Goal: Task Accomplishment & Management: Manage account settings

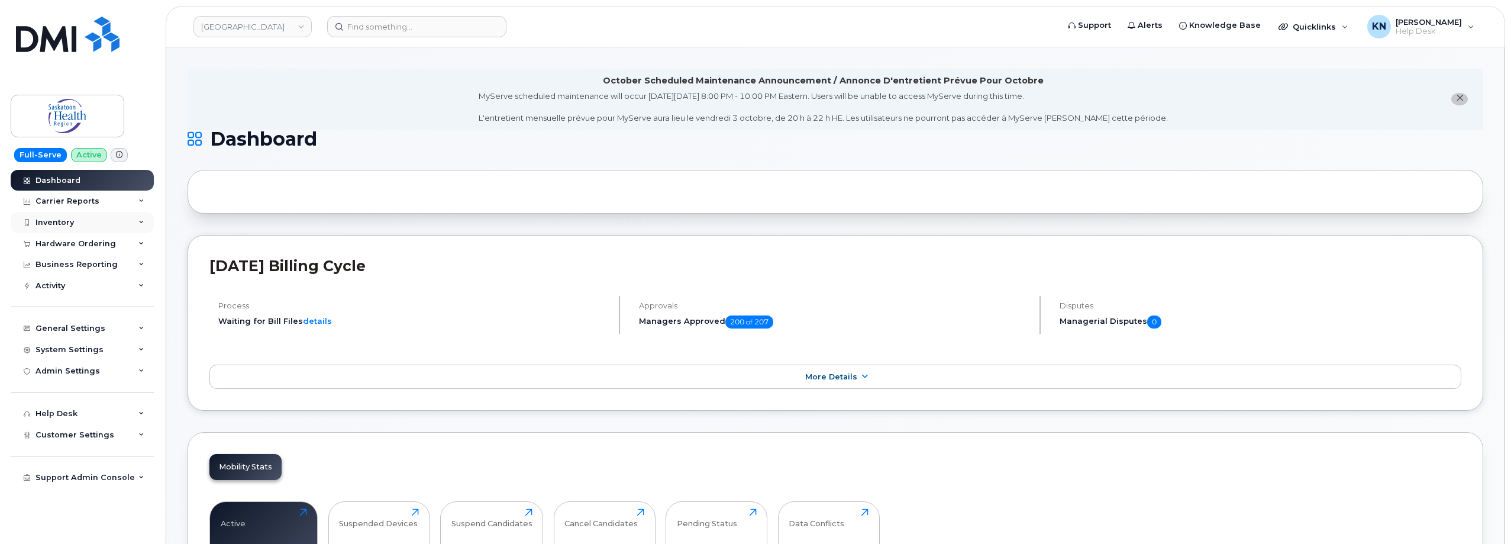
click at [57, 225] on div "Inventory" at bounding box center [54, 222] width 38 height 9
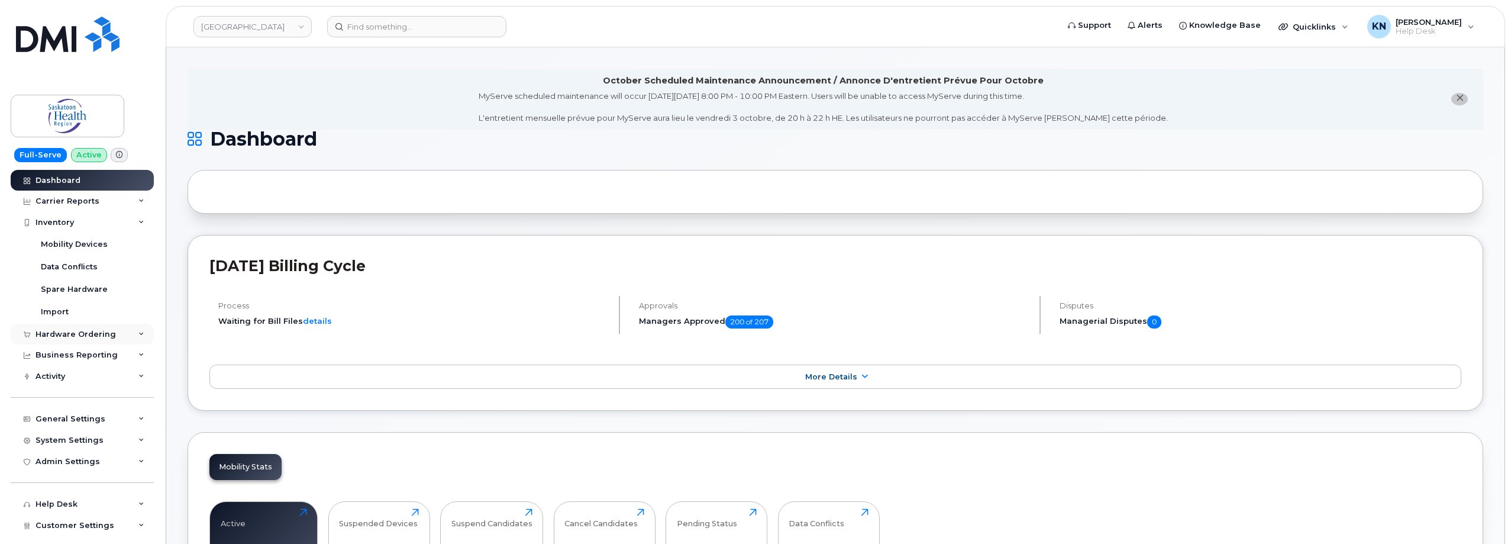
click at [74, 336] on div "Hardware Ordering" at bounding box center [75, 333] width 80 height 9
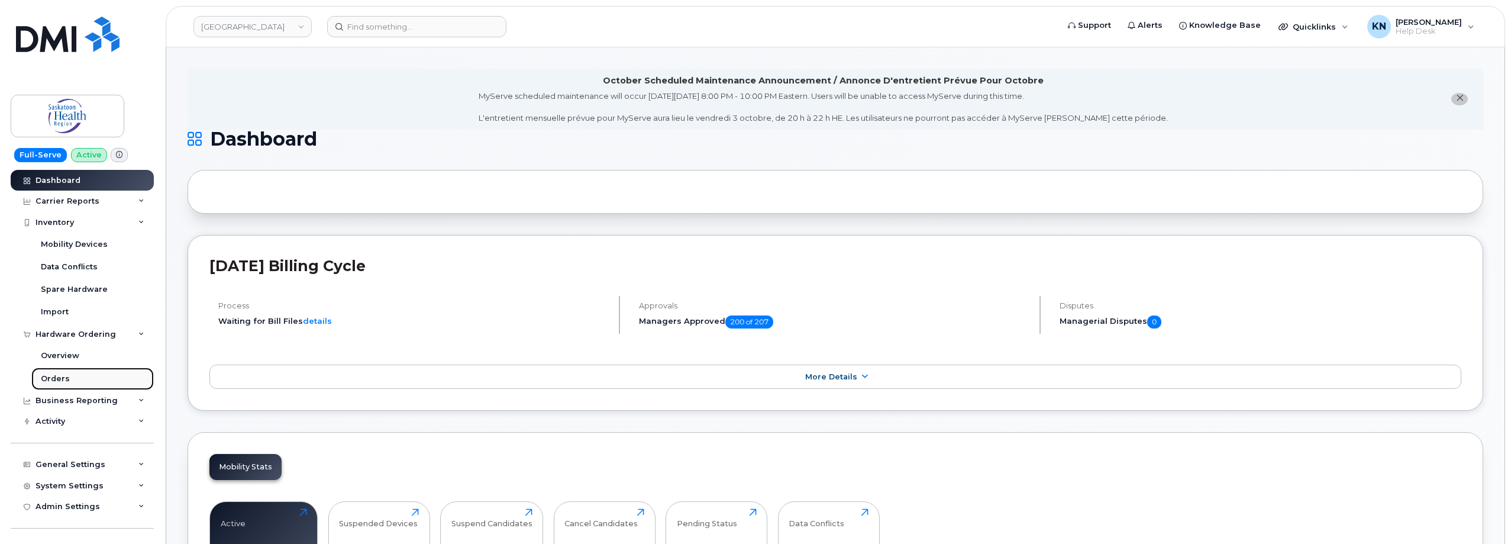
click at [51, 377] on div "Orders" at bounding box center [55, 378] width 29 height 11
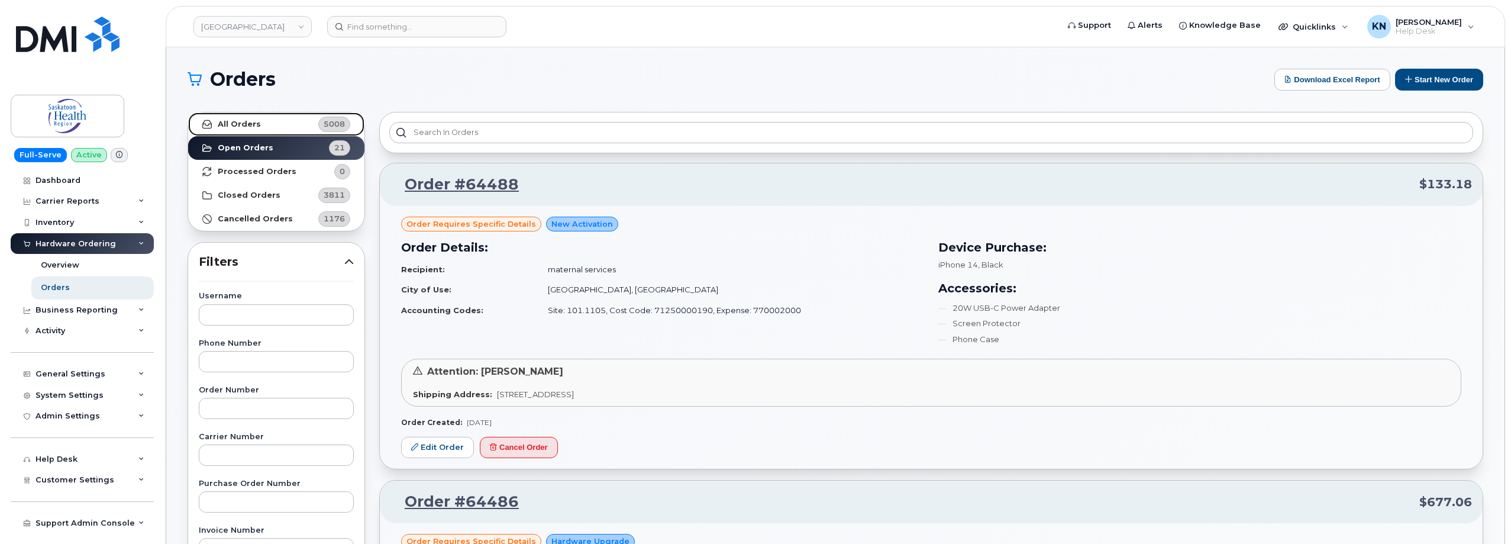
click at [244, 125] on strong "All Orders" at bounding box center [239, 123] width 43 height 9
click at [545, 148] on div at bounding box center [931, 132] width 1104 height 41
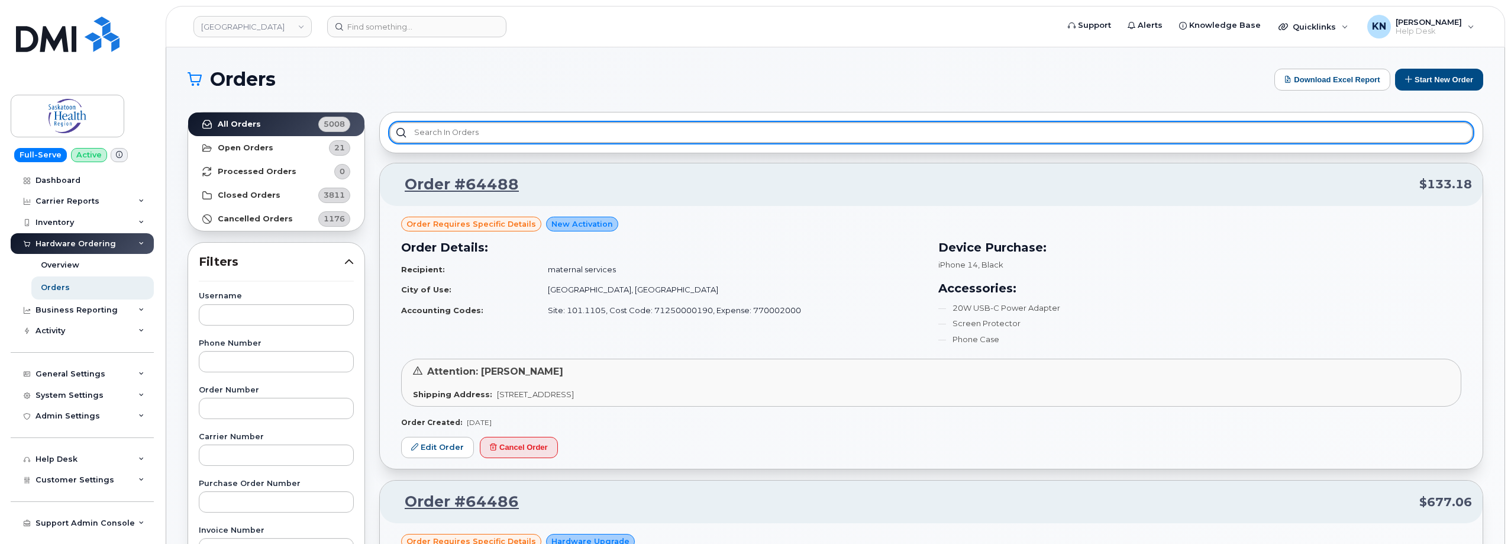
click at [547, 138] on input "text" at bounding box center [931, 132] width 1084 height 21
paste input "[PERSON_NAME]"
type input "K"
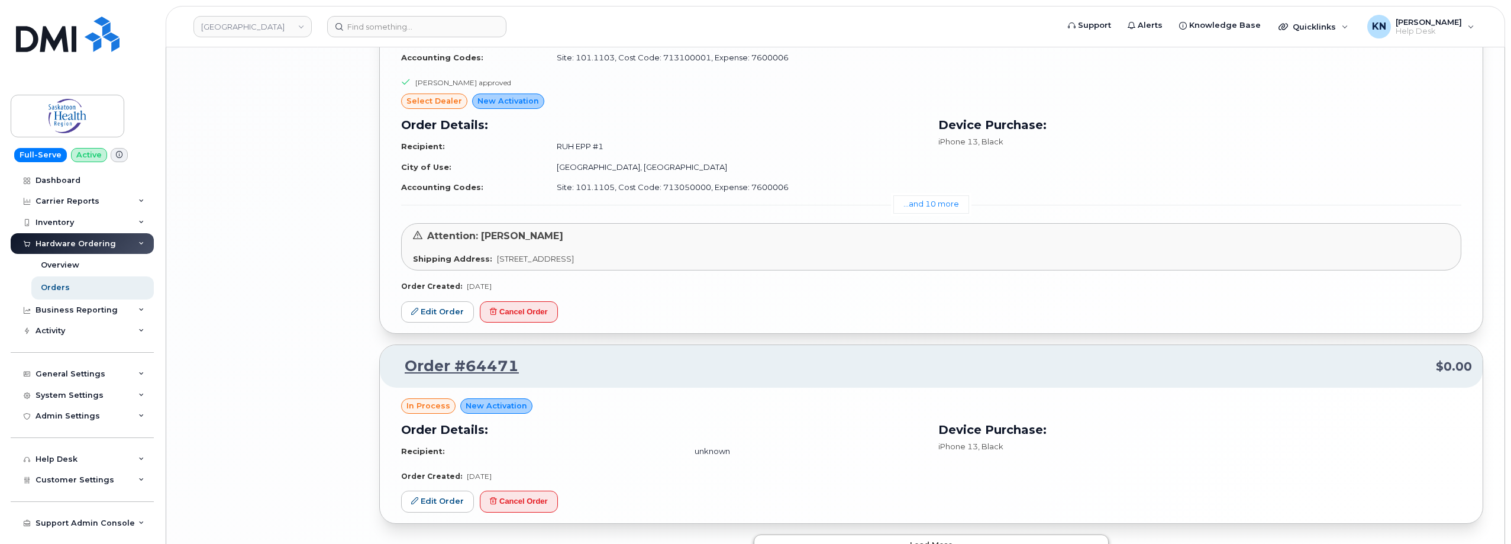
scroll to position [2553, 0]
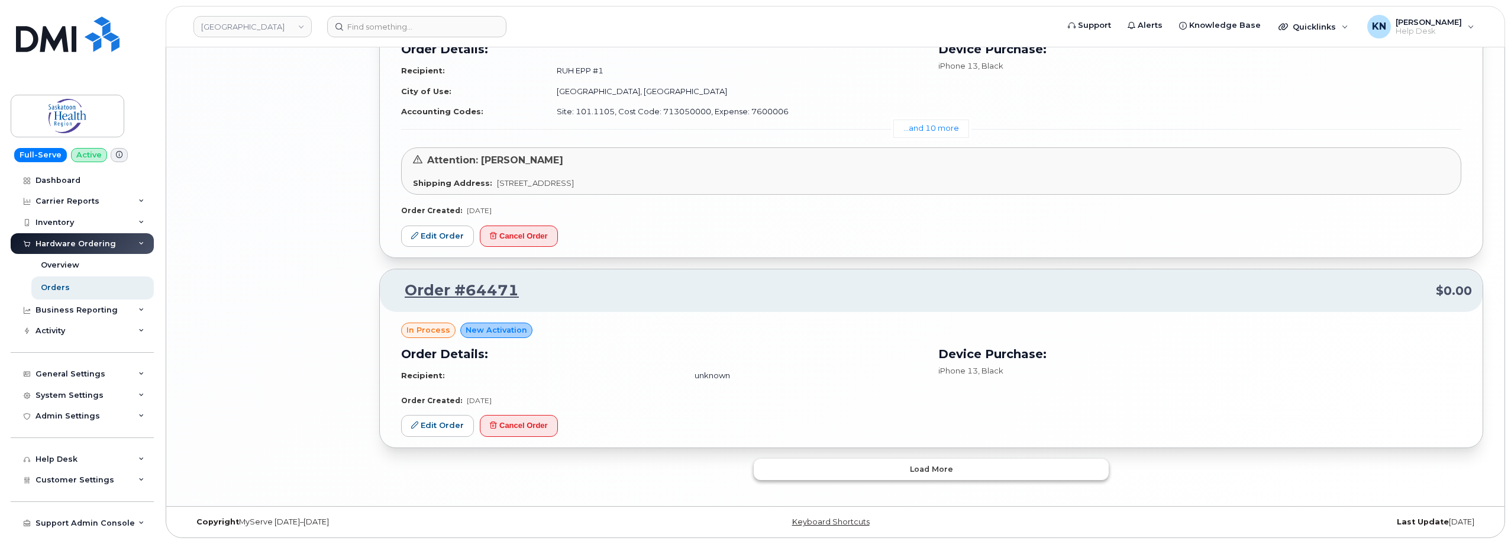
click at [867, 469] on button "Load more" at bounding box center [931, 468] width 355 height 21
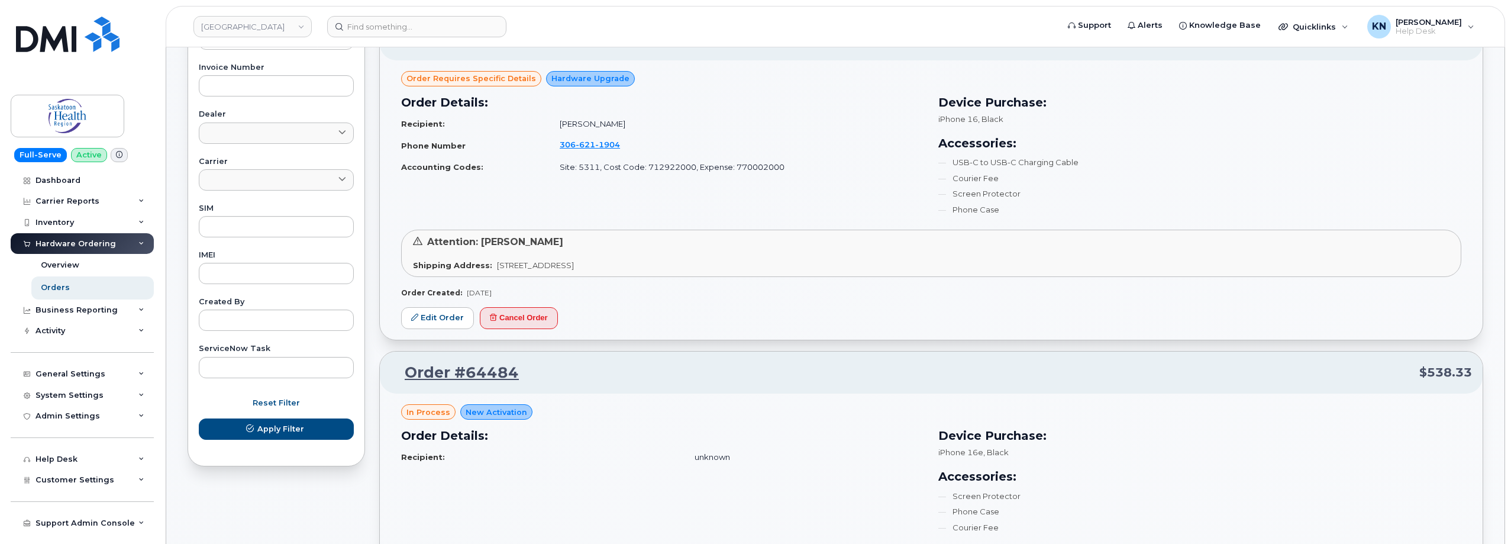
scroll to position [482, 0]
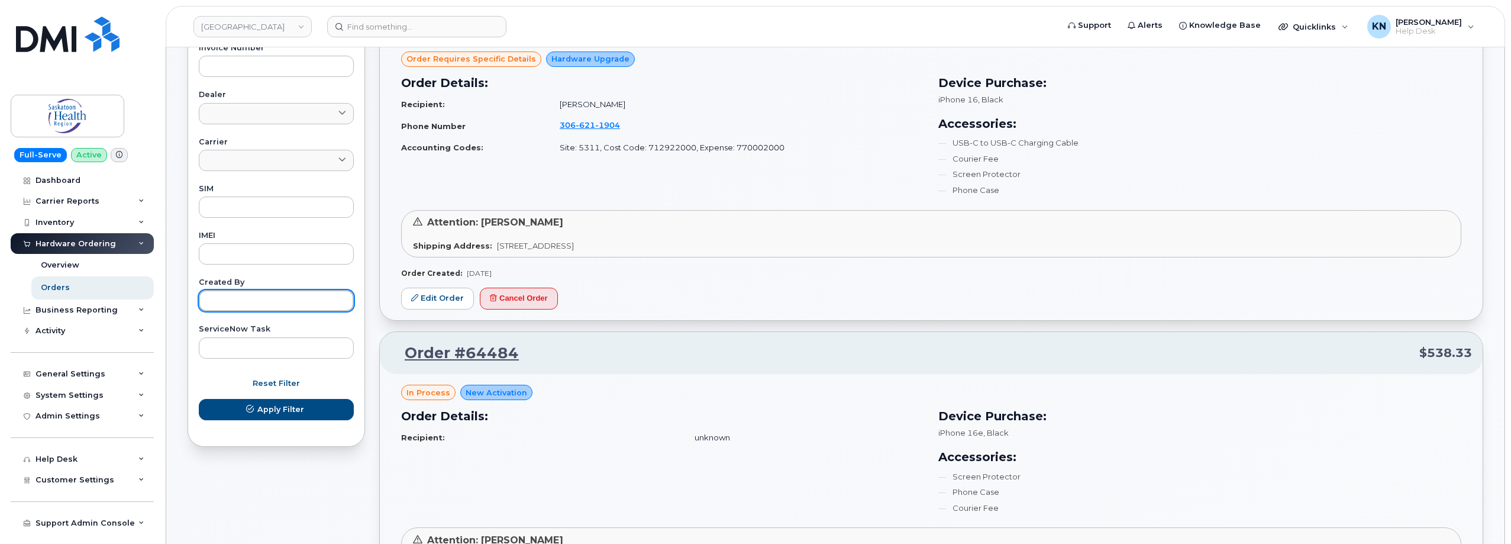
click at [231, 294] on input "text" at bounding box center [276, 300] width 155 height 21
paste input "[PERSON_NAME]"
type input "[PERSON_NAME]"
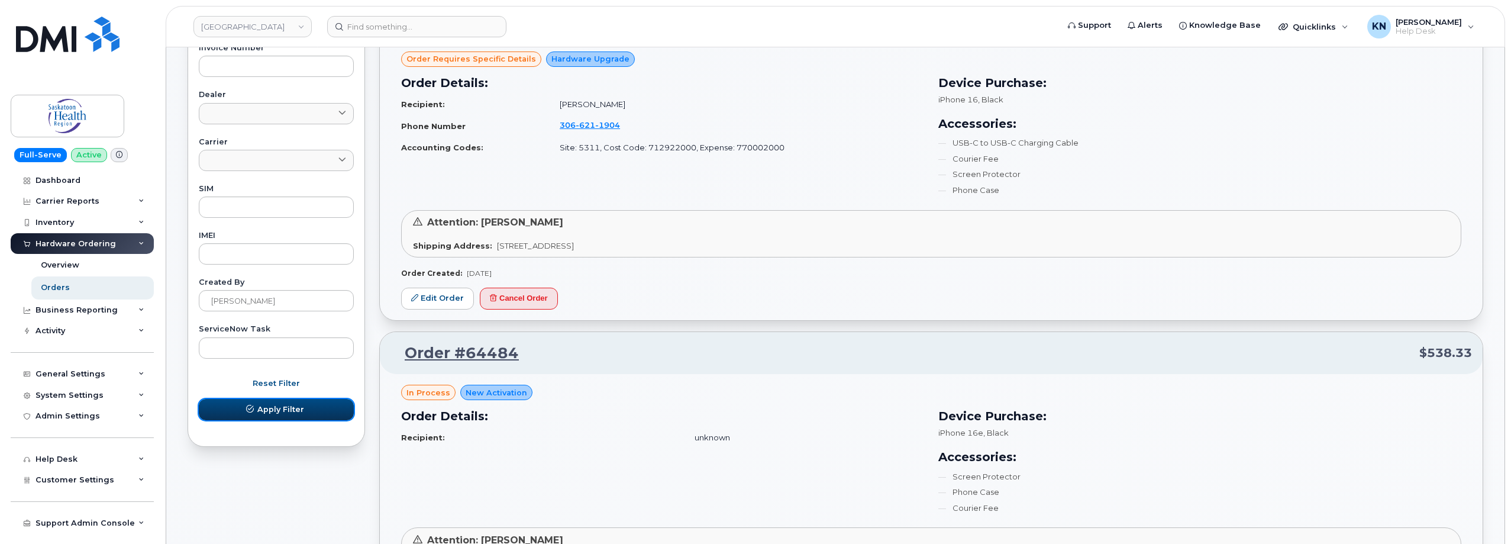
click at [280, 405] on span "Apply Filter" at bounding box center [280, 408] width 47 height 11
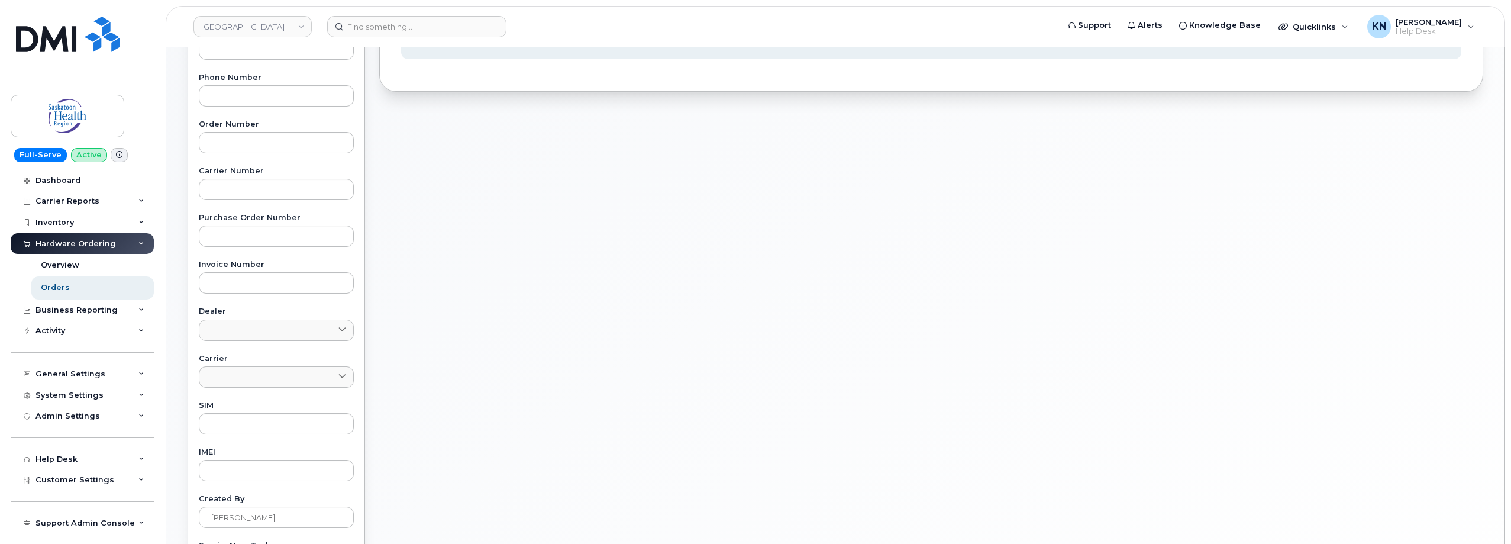
scroll to position [0, 0]
